Goal: Find contact information: Find contact information

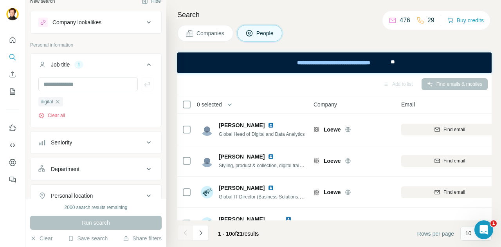
scroll to position [138, 93]
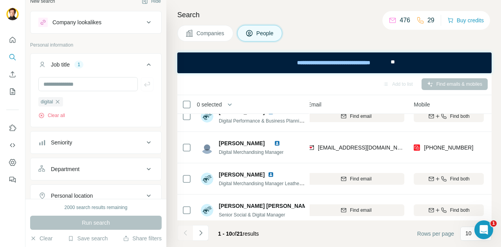
click at [320, 34] on div "Companies People" at bounding box center [334, 33] width 314 height 16
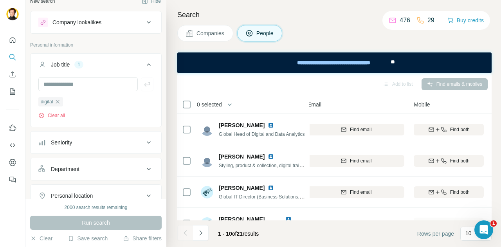
scroll to position [0, 93]
click at [59, 101] on icon "button" at bounding box center [58, 102] width 4 height 4
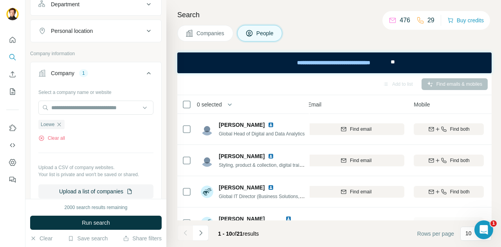
scroll to position [192, 0]
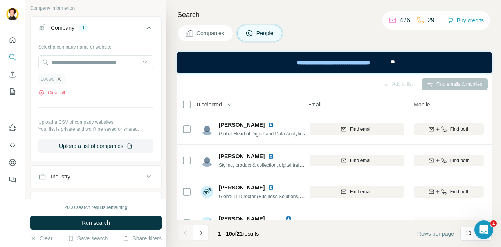
click at [61, 77] on icon "button" at bounding box center [59, 79] width 6 height 6
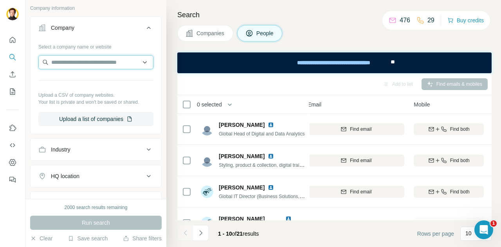
click at [74, 64] on input "text" at bounding box center [95, 62] width 115 height 14
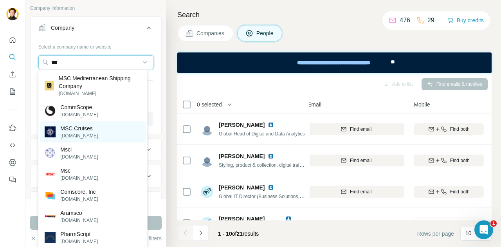
type input "***"
click at [84, 131] on p "MSC Cruises" at bounding box center [79, 128] width 38 height 8
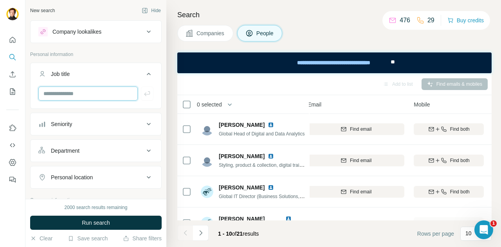
click at [73, 94] on input "text" at bounding box center [87, 93] width 99 height 14
click at [58, 101] on div at bounding box center [96, 96] width 131 height 20
click at [61, 92] on input "text" at bounding box center [87, 93] width 99 height 14
type input "**********"
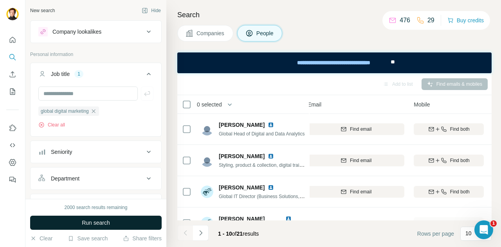
click at [92, 226] on button "Run search" at bounding box center [95, 222] width 131 height 14
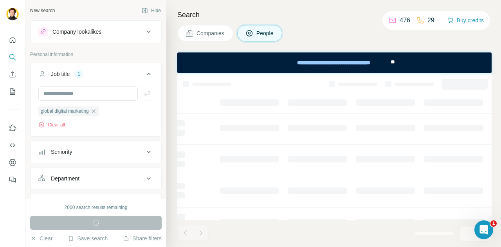
scroll to position [0, 93]
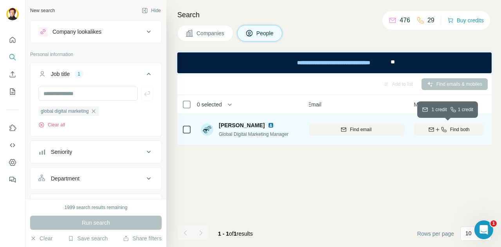
click at [439, 130] on div "button" at bounding box center [437, 129] width 19 height 6
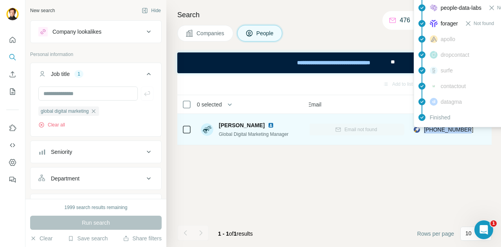
drag, startPoint x: 473, startPoint y: 127, endPoint x: 425, endPoint y: 127, distance: 48.5
click at [425, 127] on div "[PHONE_NUMBER]" at bounding box center [448, 130] width 70 height 22
copy span "[PHONE_NUMBER]"
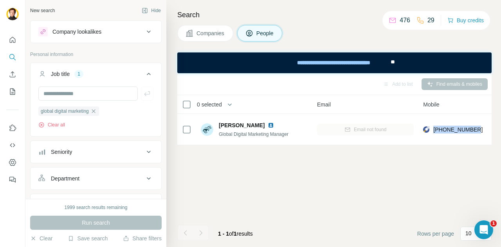
scroll to position [0, 0]
